Goal: Task Accomplishment & Management: Manage account settings

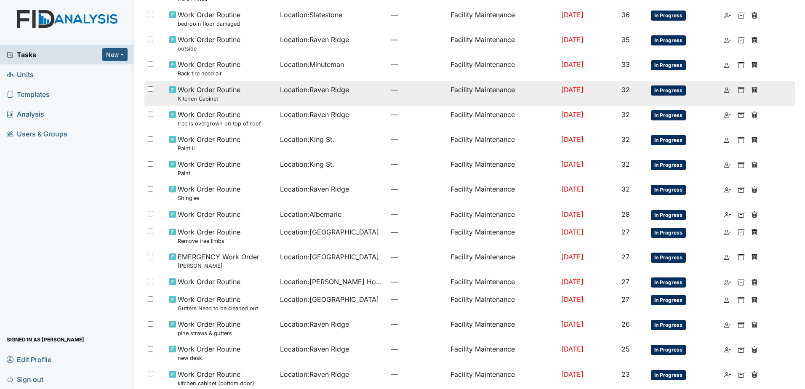
scroll to position [295, 0]
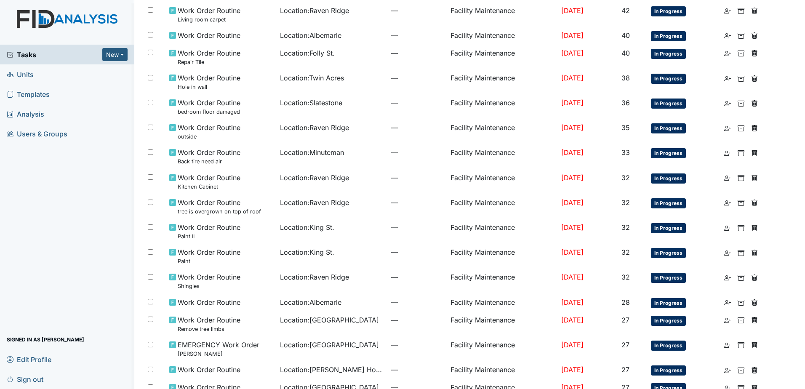
click at [45, 129] on span "Users & Groups" at bounding box center [37, 133] width 61 height 13
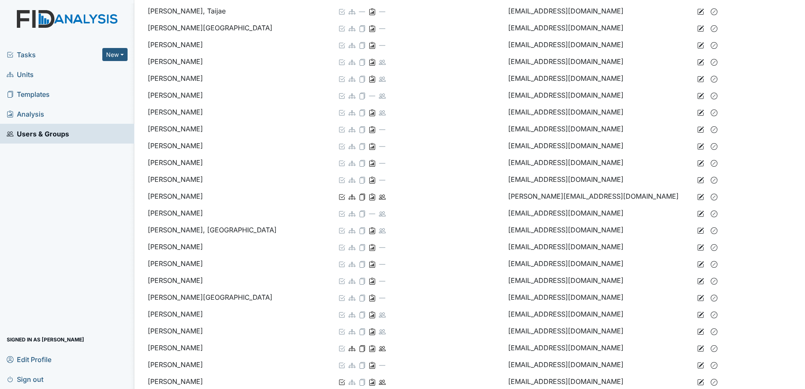
scroll to position [1095, 0]
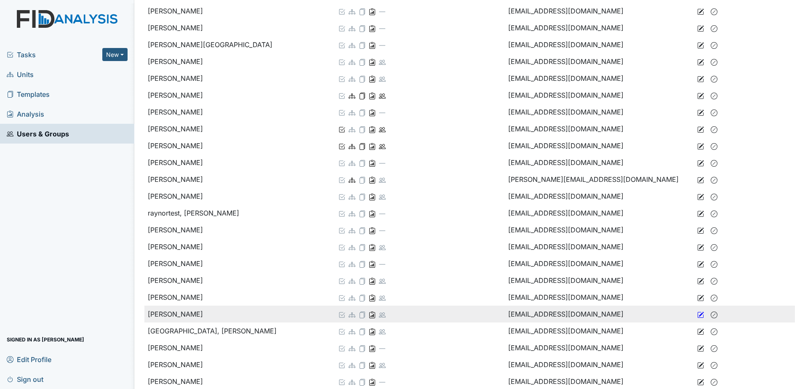
click at [699, 314] on icon at bounding box center [701, 314] width 5 height 5
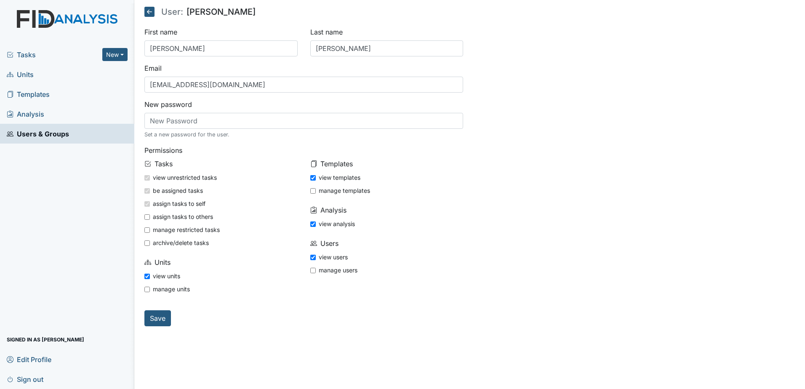
click at [152, 12] on icon at bounding box center [149, 12] width 10 height 10
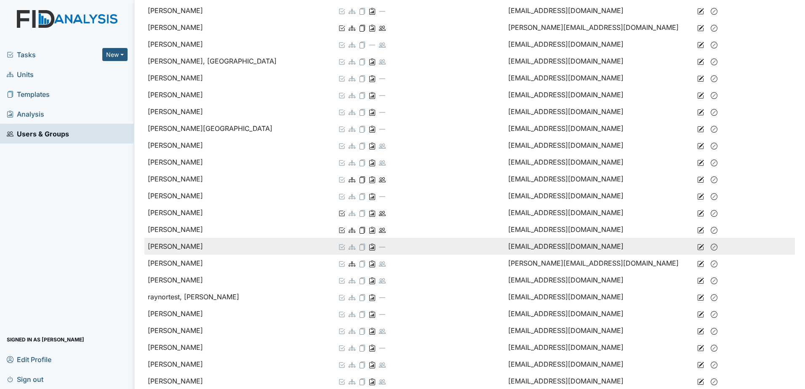
scroll to position [1095, 0]
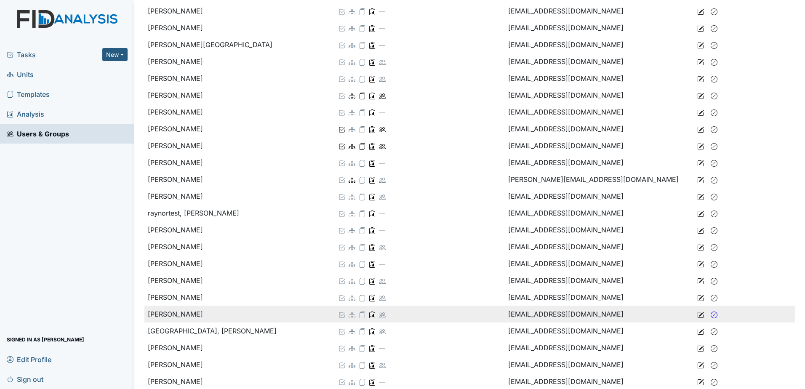
click at [711, 312] on icon at bounding box center [714, 315] width 7 height 7
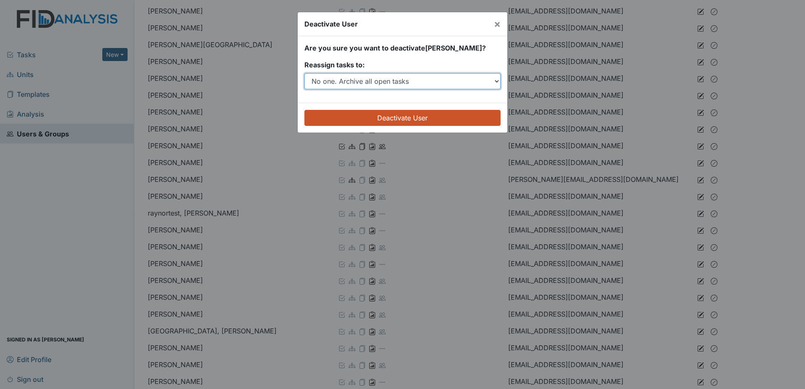
click at [435, 81] on select "No one. Archive all open tasks Ashley Smith Urshell Strayhorn Beth Lane Carlina…" at bounding box center [402, 81] width 196 height 16
click at [304, 73] on select "No one. Archive all open tasks Ashley Smith Urshell Strayhorn Beth Lane Carlina…" at bounding box center [402, 81] width 196 height 16
click at [424, 78] on select "No one. Archive all open tasks Ashley Smith Urshell Strayhorn Beth Lane Carlina…" at bounding box center [402, 81] width 196 height 16
click at [304, 73] on select "No one. Archive all open tasks Ashley Smith Urshell Strayhorn Beth Lane Carlina…" at bounding box center [402, 81] width 196 height 16
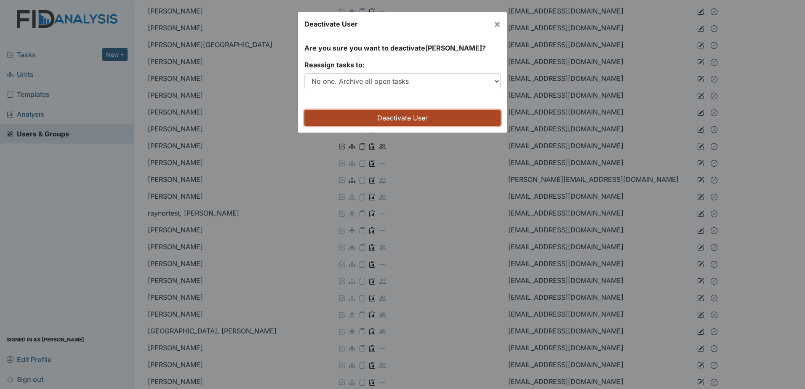
click at [411, 118] on input "Deactivate User" at bounding box center [402, 118] width 196 height 16
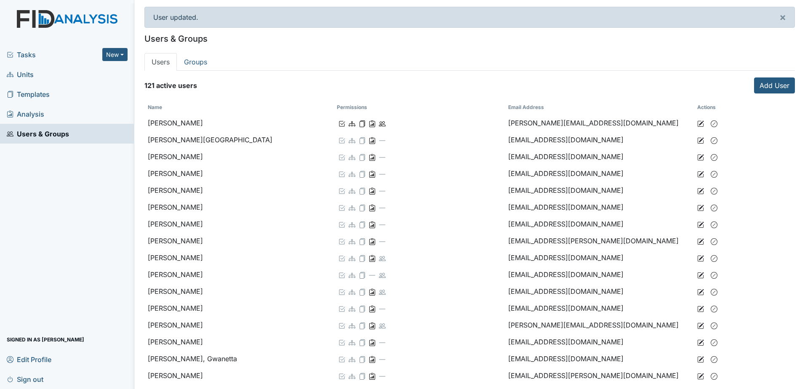
click at [63, 49] on div "Tasks New Form Inspection Document Bundle" at bounding box center [67, 55] width 134 height 20
click at [80, 55] on span "Tasks" at bounding box center [55, 55] width 96 height 10
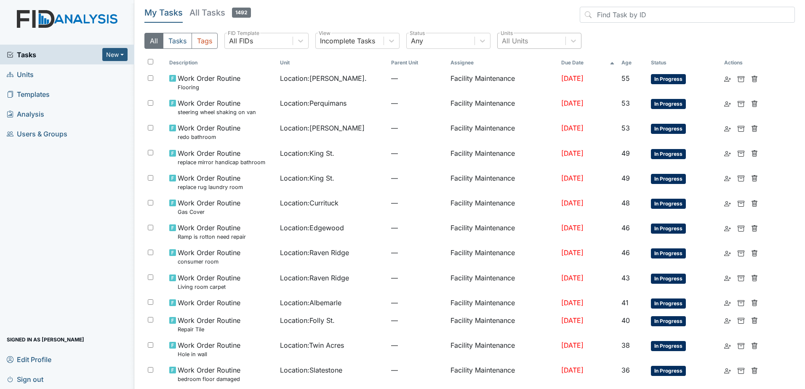
click at [524, 39] on div "All Units" at bounding box center [515, 41] width 26 height 10
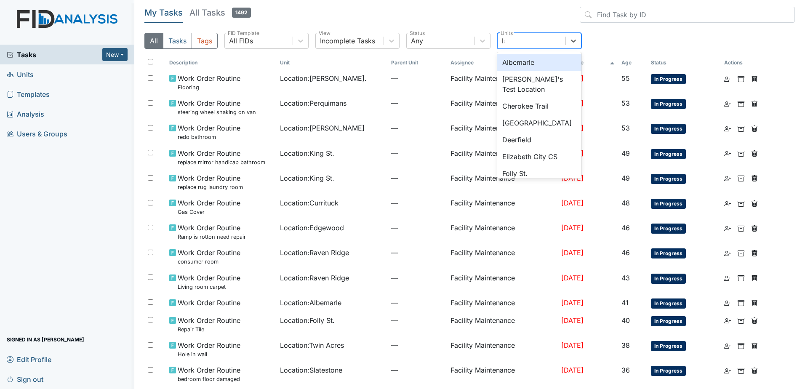
type input "lake"
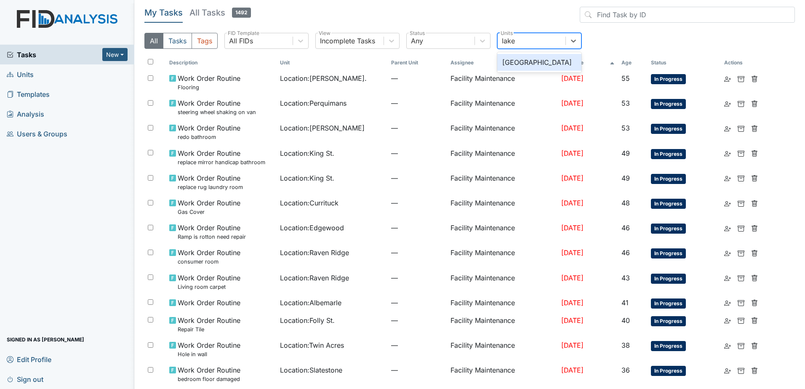
click at [529, 58] on div "[GEOGRAPHIC_DATA]" at bounding box center [539, 62] width 84 height 17
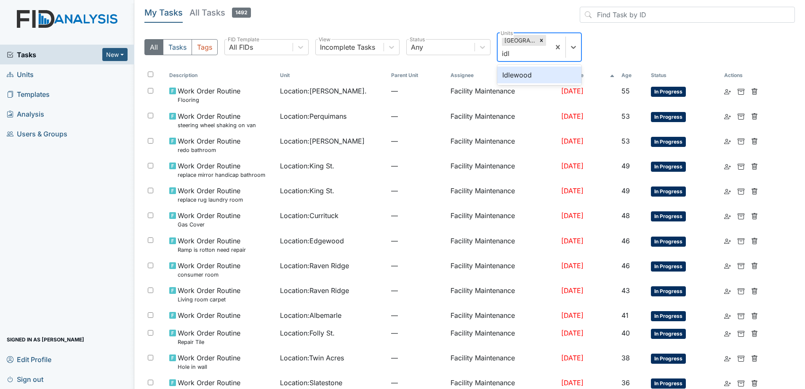
type input "idle"
click at [534, 77] on div "Idlewood" at bounding box center [539, 75] width 84 height 17
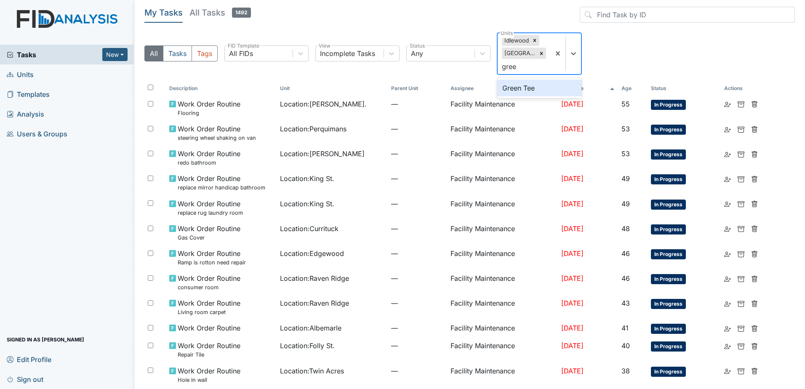
type input "green"
click at [537, 85] on div "Green Tee" at bounding box center [539, 88] width 84 height 17
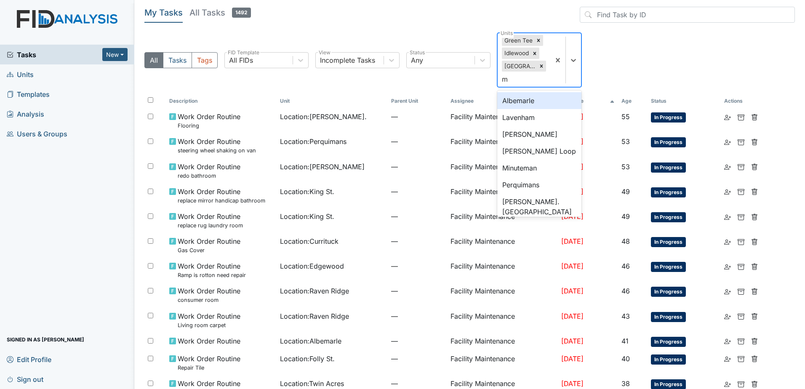
type input "mc"
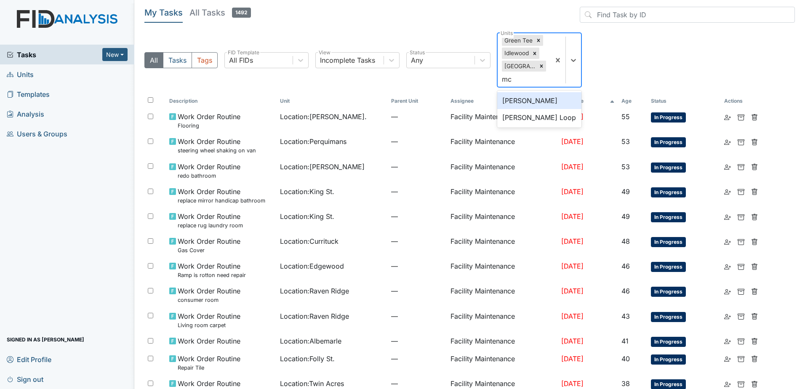
click at [541, 99] on div "[PERSON_NAME]" at bounding box center [539, 100] width 84 height 17
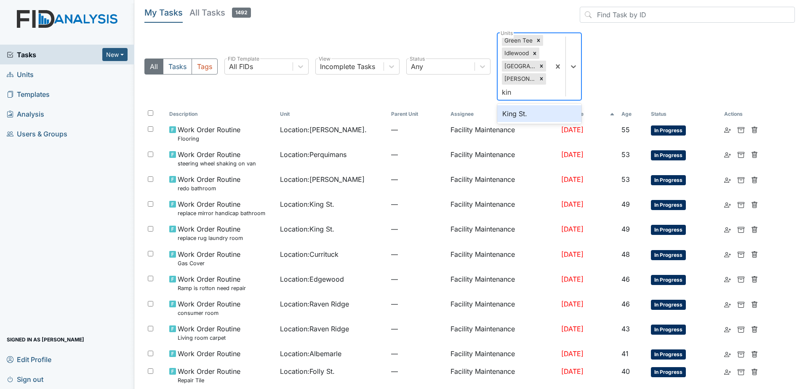
type input "king"
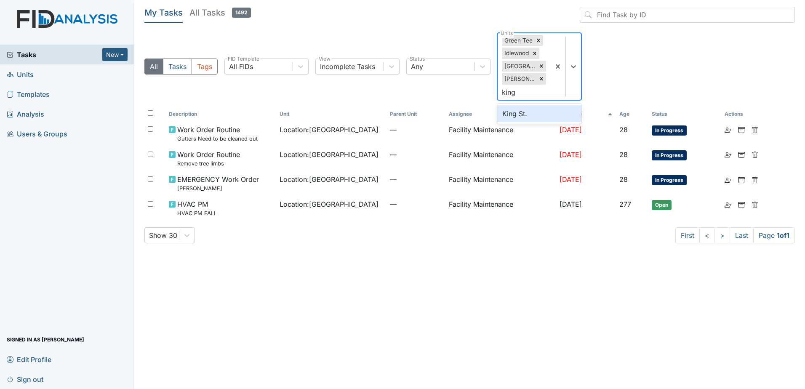
click at [548, 108] on div "King St." at bounding box center [539, 113] width 84 height 17
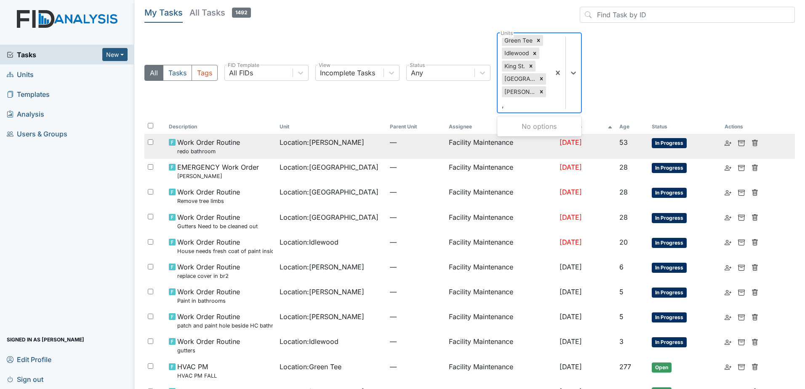
type input ","
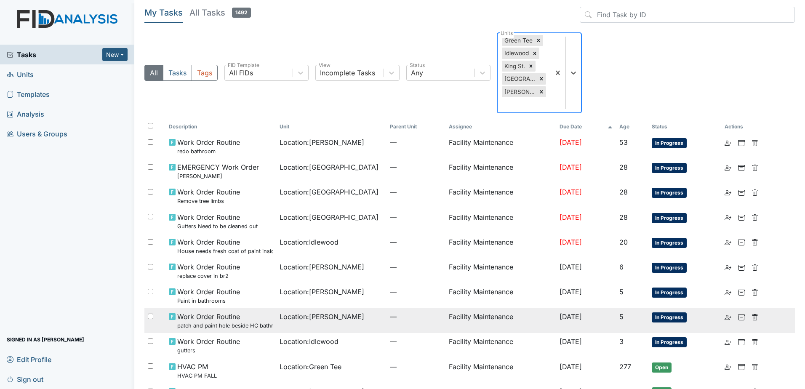
scroll to position [105, 0]
